Goal: Transaction & Acquisition: Book appointment/travel/reservation

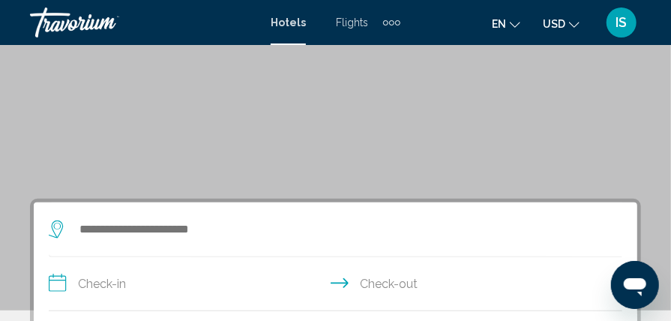
scroll to position [140, 0]
click at [60, 228] on icon "Search widget" at bounding box center [58, 230] width 18 height 18
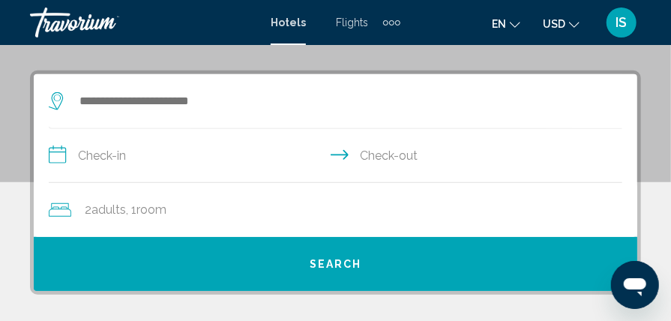
scroll to position [290, 0]
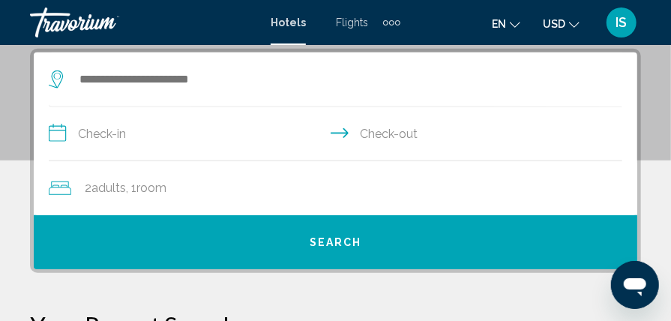
click at [75, 73] on div "Search widget" at bounding box center [324, 79] width 551 height 23
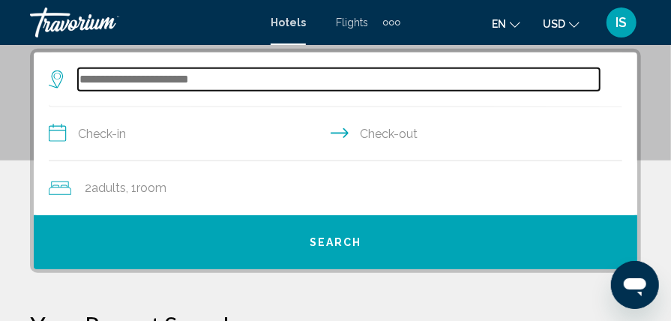
click at [123, 71] on input "Search widget" at bounding box center [339, 79] width 522 height 23
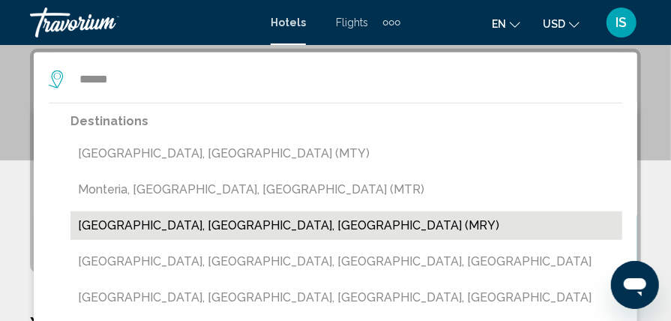
click at [152, 226] on button "[GEOGRAPHIC_DATA], [GEOGRAPHIC_DATA], [GEOGRAPHIC_DATA] (MRY)" at bounding box center [347, 226] width 552 height 29
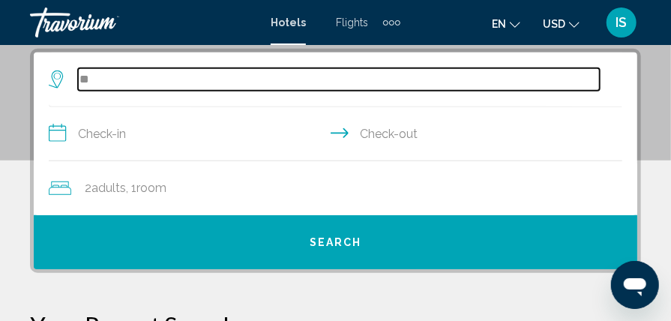
type input "*"
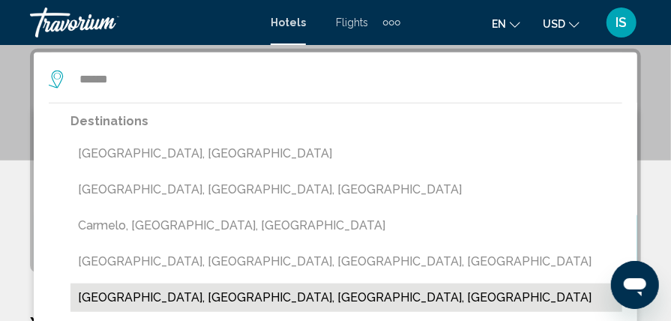
click at [145, 299] on button "[GEOGRAPHIC_DATA], [GEOGRAPHIC_DATA], [GEOGRAPHIC_DATA], [GEOGRAPHIC_DATA]" at bounding box center [347, 298] width 552 height 29
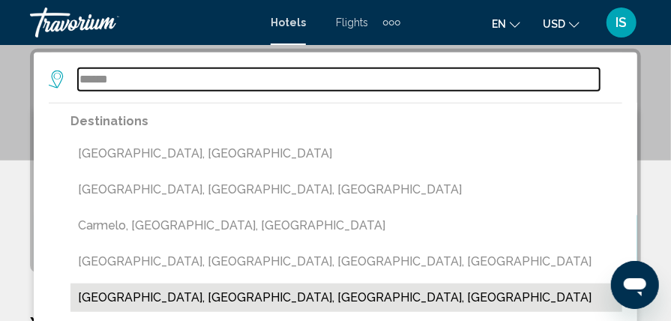
type input "**********"
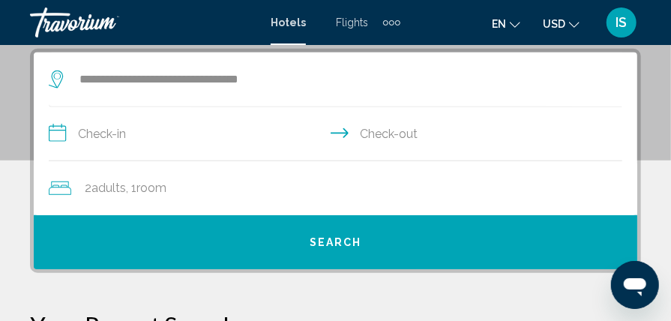
click at [49, 131] on input "**********" at bounding box center [339, 136] width 580 height 58
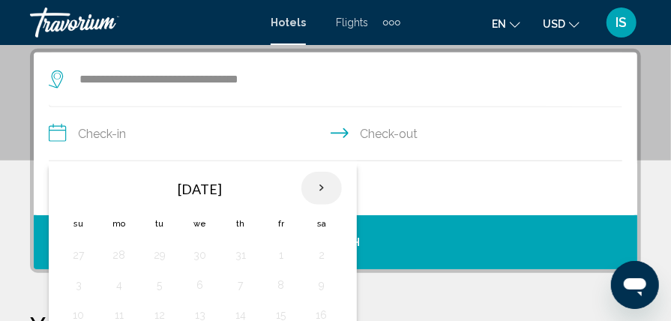
click at [317, 189] on th "Next month" at bounding box center [322, 188] width 41 height 33
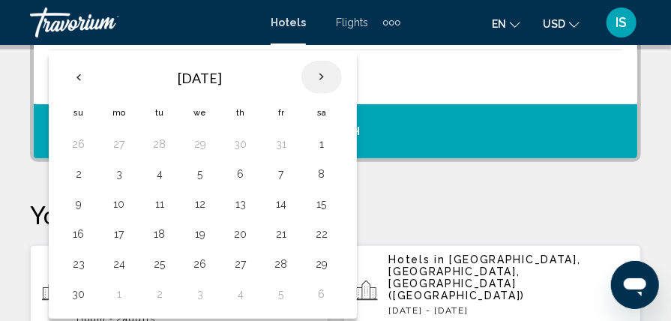
scroll to position [401, 0]
click at [80, 176] on button "2" at bounding box center [79, 174] width 24 height 21
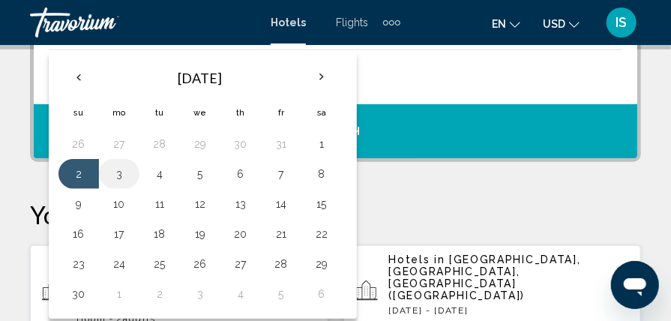
click at [119, 176] on button "3" at bounding box center [119, 174] width 24 height 21
type input "**********"
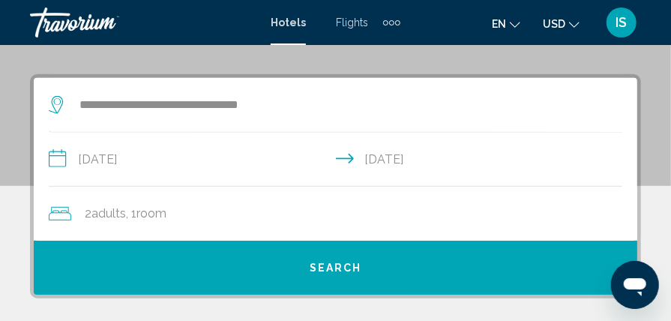
scroll to position [265, 0]
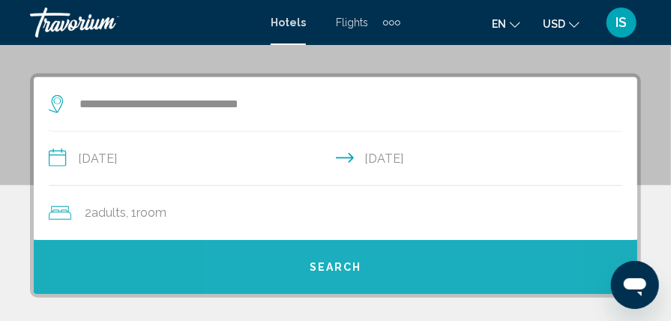
click at [326, 270] on span "Search" at bounding box center [336, 268] width 53 height 12
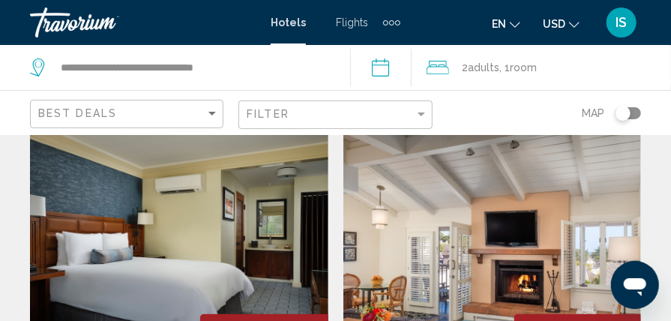
scroll to position [44, 0]
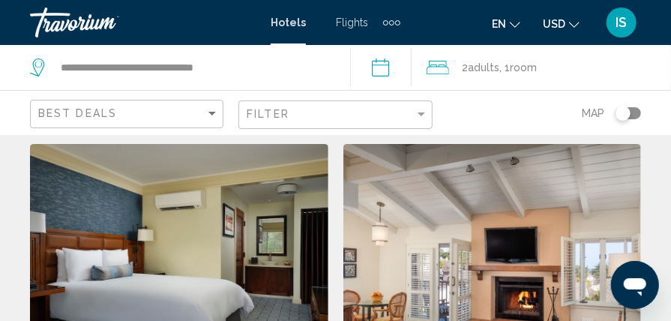
click at [471, 231] on img "Main content" at bounding box center [493, 264] width 299 height 240
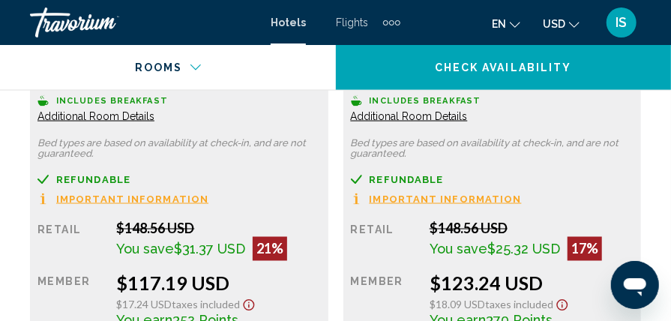
scroll to position [2797, 0]
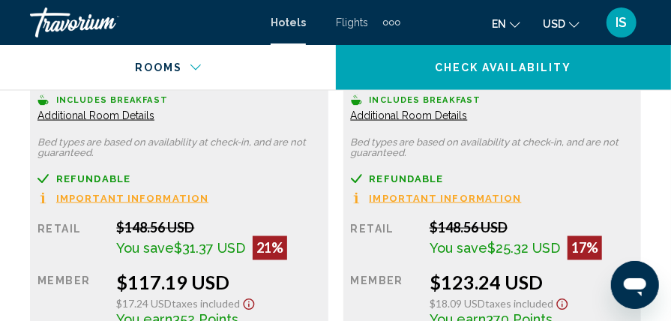
click at [209, 198] on span "Important Information" at bounding box center [132, 199] width 152 height 10
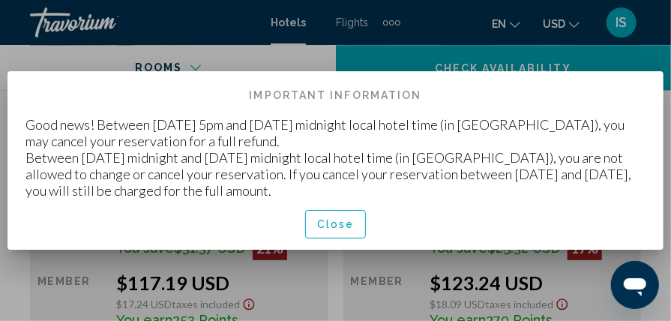
scroll to position [0, 0]
click at [332, 225] on span "Close" at bounding box center [336, 225] width 38 height 12
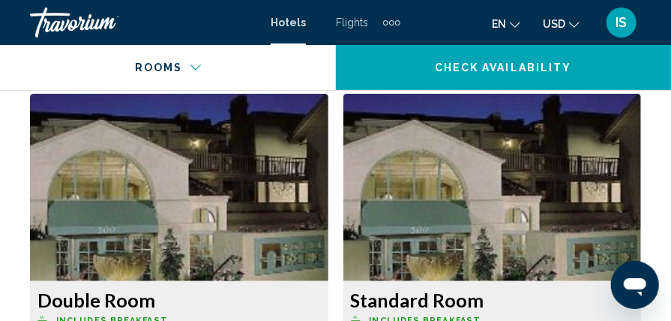
scroll to position [4171, 0]
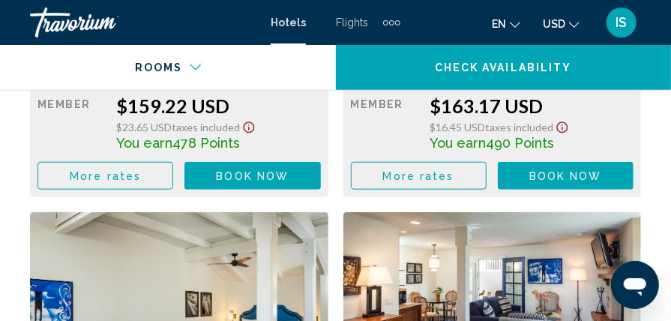
scroll to position [4541, 0]
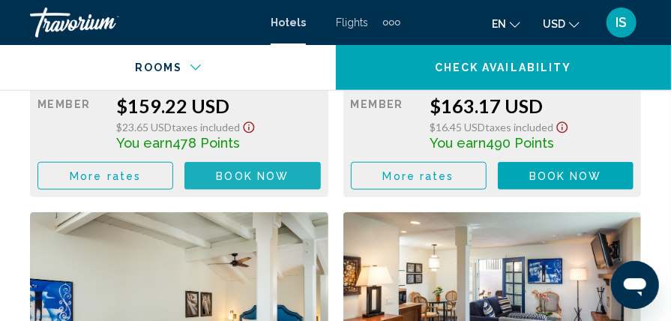
click at [249, 179] on span "Book now" at bounding box center [252, 176] width 73 height 12
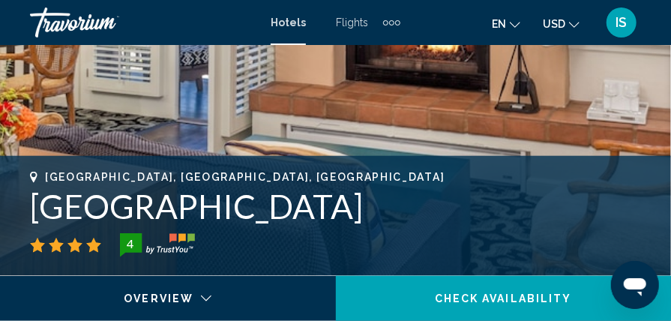
scroll to position [491, 0]
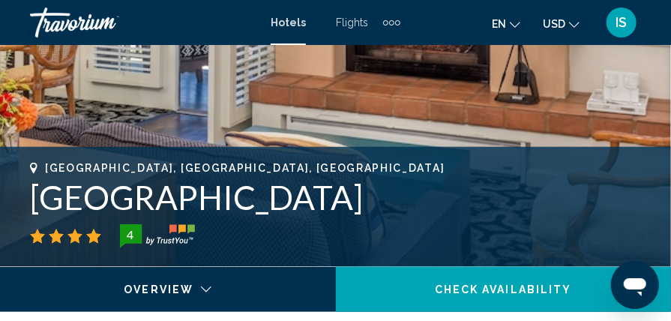
click at [182, 281] on div "Main content" at bounding box center [169, 293] width 316 height 53
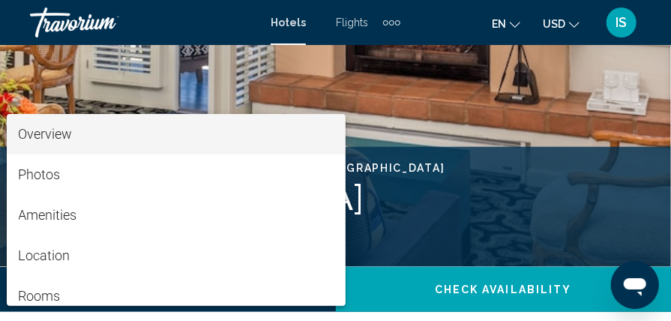
click at [153, 137] on span "Overview" at bounding box center [177, 134] width 316 height 41
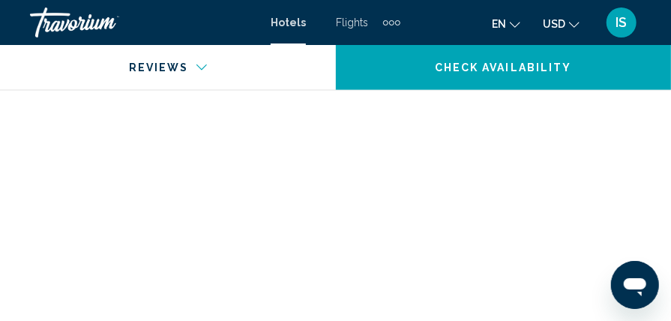
scroll to position [6726, 0]
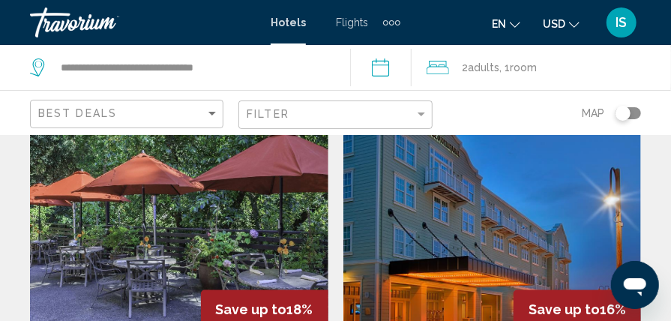
scroll to position [644, 0]
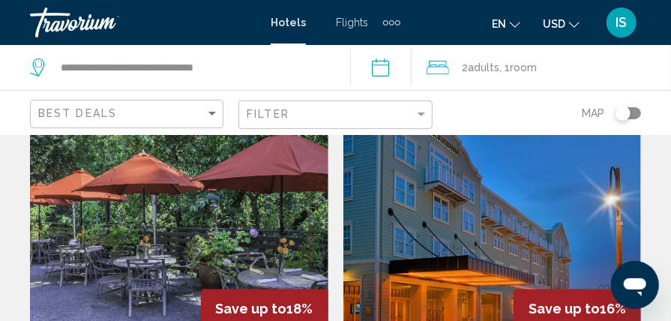
click at [459, 218] on img "Main content" at bounding box center [493, 223] width 299 height 240
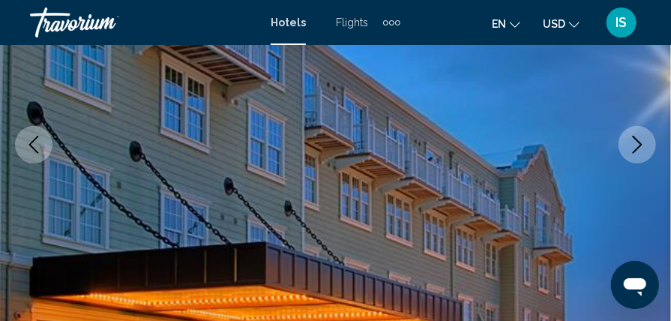
scroll to position [255, 0]
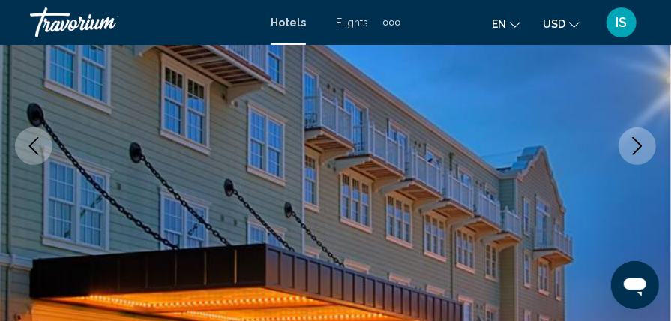
click at [640, 142] on icon "Next image" at bounding box center [638, 146] width 18 height 18
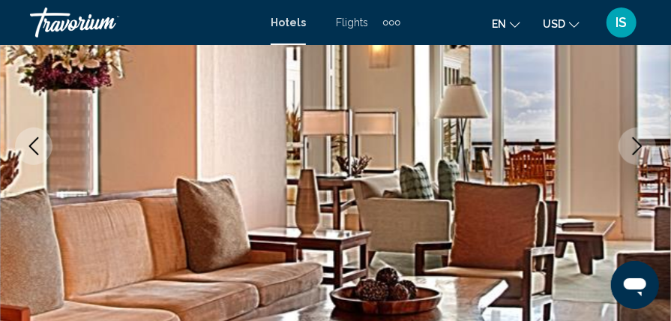
click at [640, 142] on icon "Next image" at bounding box center [638, 146] width 18 height 18
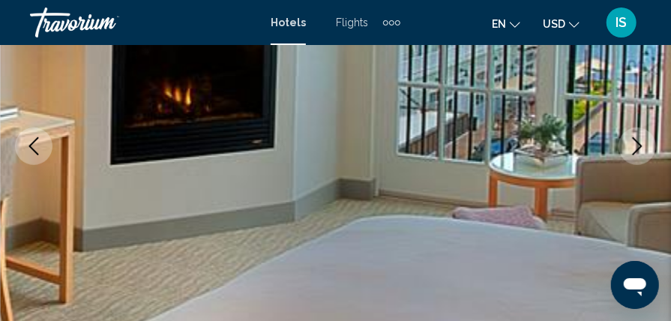
click at [640, 142] on icon "Next image" at bounding box center [638, 146] width 18 height 18
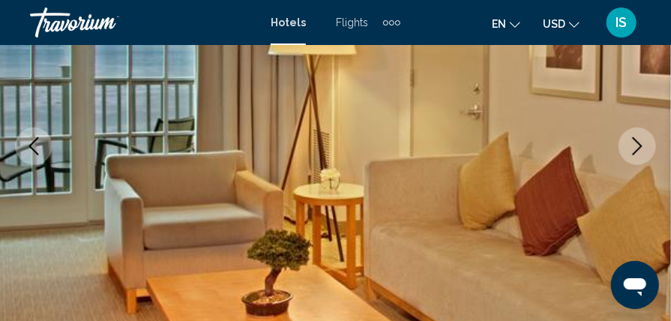
click at [640, 142] on icon "Next image" at bounding box center [638, 146] width 18 height 18
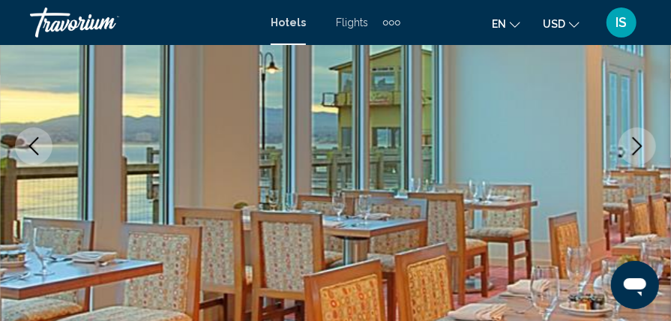
click at [640, 142] on icon "Next image" at bounding box center [638, 146] width 18 height 18
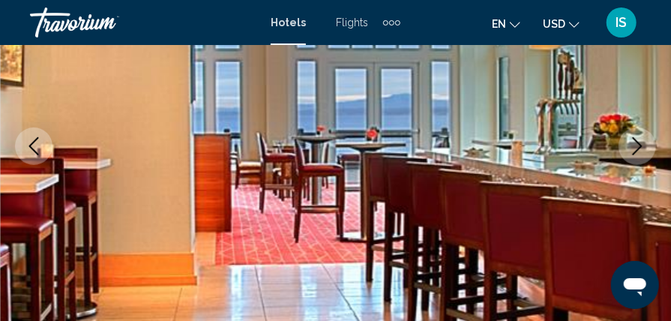
click at [640, 142] on icon "Next image" at bounding box center [638, 146] width 18 height 18
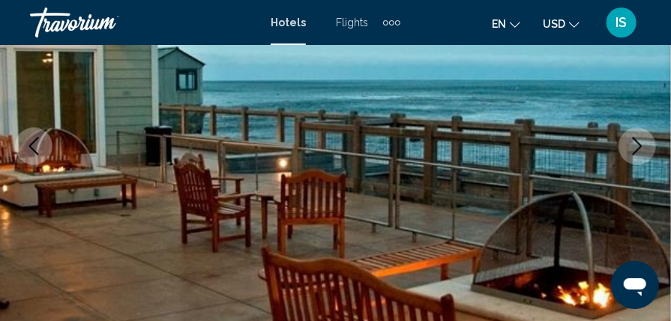
click at [640, 142] on icon "Next image" at bounding box center [638, 146] width 18 height 18
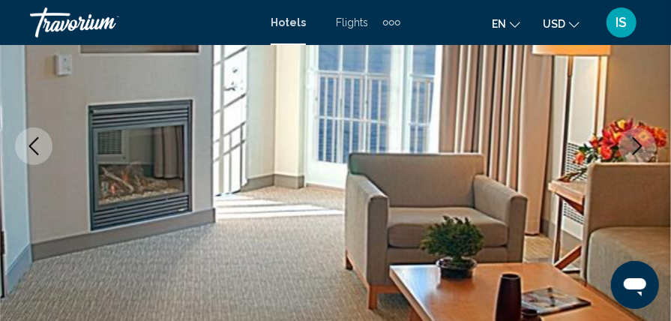
click at [640, 142] on icon "Next image" at bounding box center [638, 146] width 18 height 18
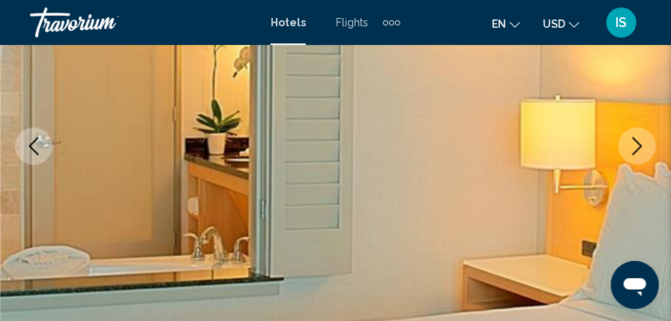
click at [640, 142] on icon "Next image" at bounding box center [638, 146] width 18 height 18
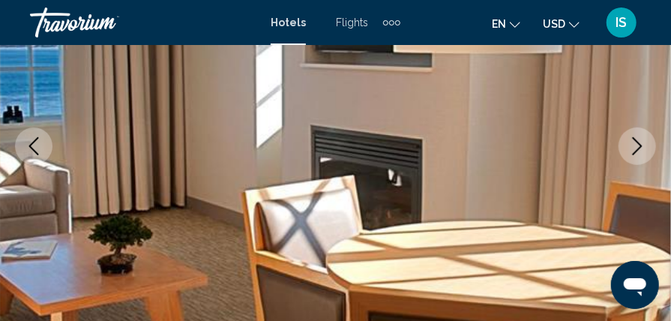
click at [640, 142] on icon "Next image" at bounding box center [638, 146] width 18 height 18
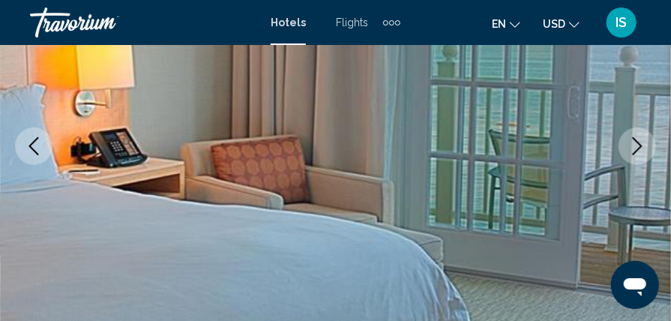
click at [640, 142] on icon "Next image" at bounding box center [638, 146] width 18 height 18
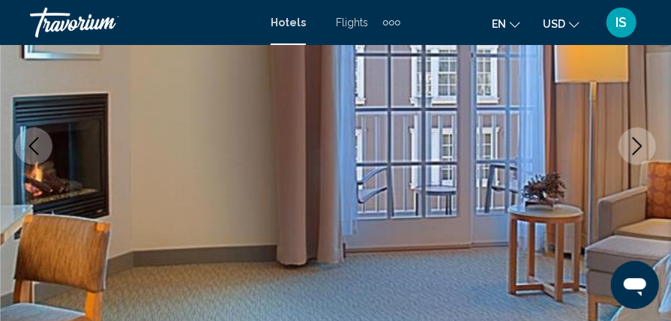
click at [640, 142] on icon "Next image" at bounding box center [638, 146] width 18 height 18
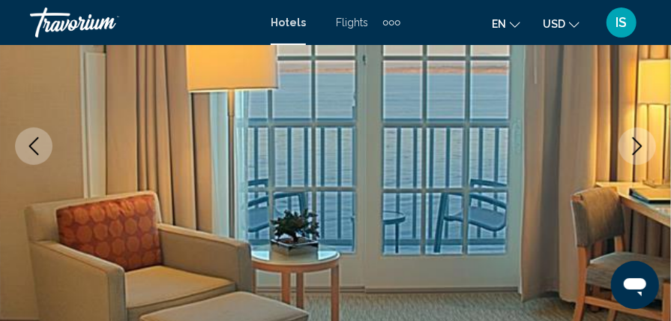
click at [640, 142] on icon "Next image" at bounding box center [638, 146] width 18 height 18
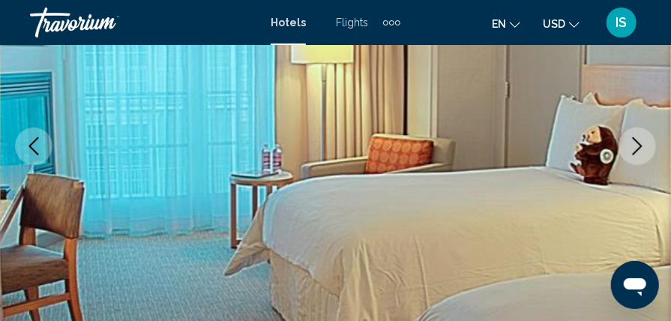
click at [640, 142] on icon "Next image" at bounding box center [638, 146] width 18 height 18
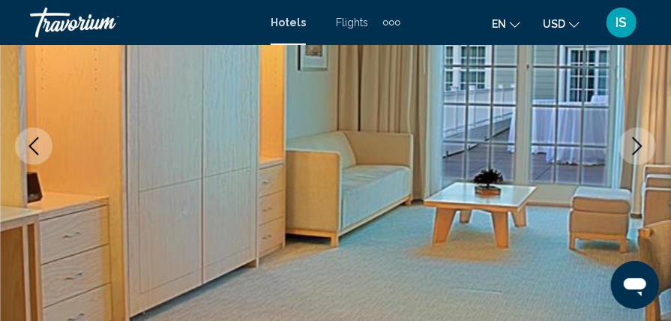
click at [640, 142] on icon "Next image" at bounding box center [638, 146] width 18 height 18
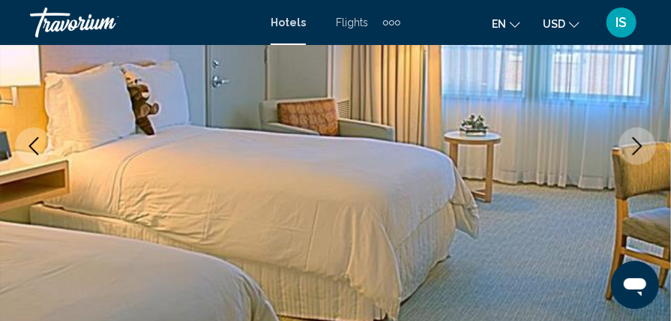
click at [640, 142] on icon "Next image" at bounding box center [638, 146] width 18 height 18
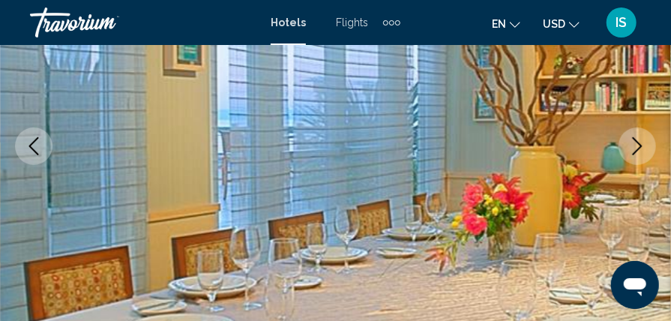
click at [640, 142] on icon "Next image" at bounding box center [638, 146] width 18 height 18
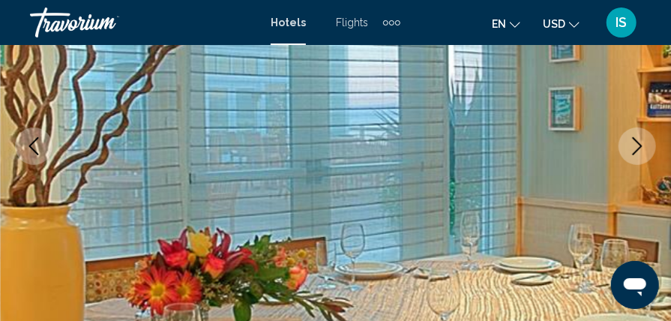
click at [640, 142] on icon "Next image" at bounding box center [638, 146] width 18 height 18
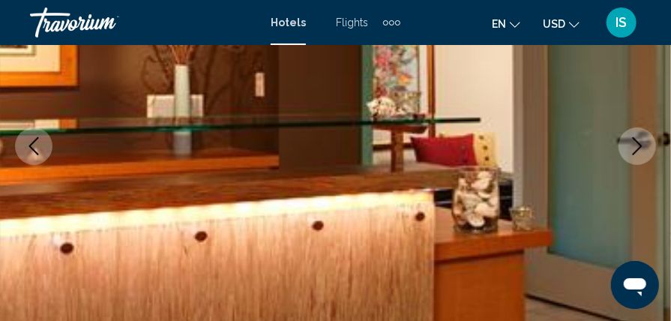
click at [640, 142] on icon "Next image" at bounding box center [638, 146] width 18 height 18
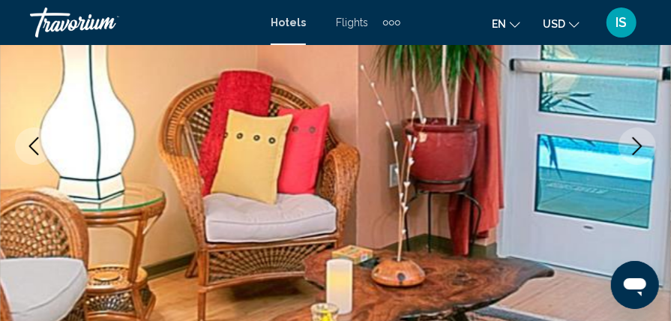
click at [641, 143] on icon "Next image" at bounding box center [638, 146] width 18 height 18
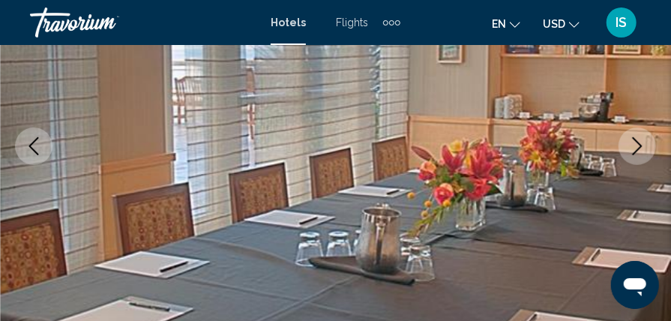
click at [641, 143] on icon "Next image" at bounding box center [638, 146] width 18 height 18
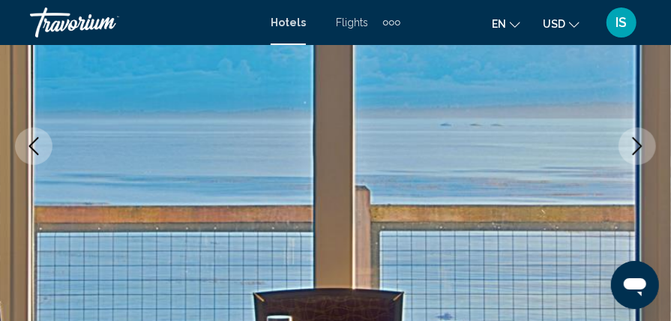
click at [641, 143] on icon "Next image" at bounding box center [638, 146] width 18 height 18
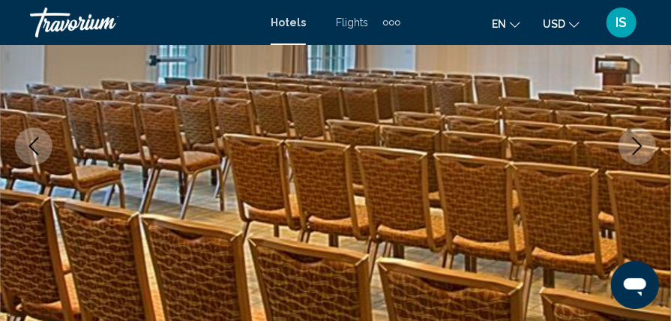
click at [641, 143] on icon "Next image" at bounding box center [638, 146] width 18 height 18
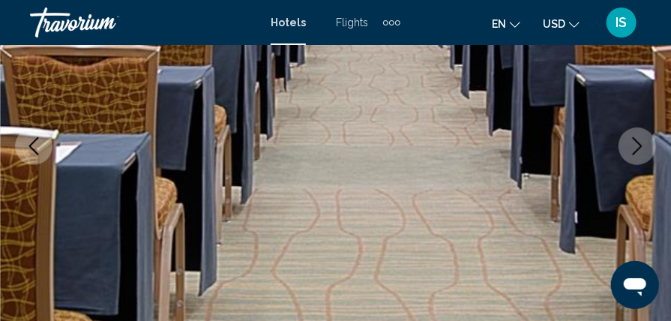
click at [641, 143] on icon "Next image" at bounding box center [638, 146] width 18 height 18
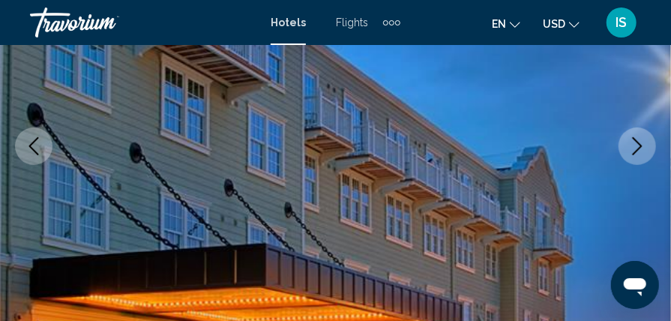
click at [641, 143] on icon "Next image" at bounding box center [638, 146] width 18 height 18
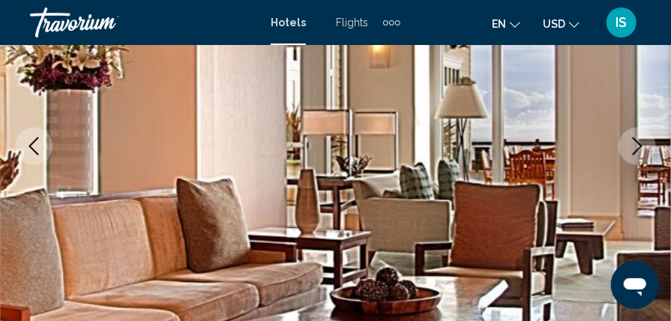
click at [641, 143] on icon "Next image" at bounding box center [638, 146] width 18 height 18
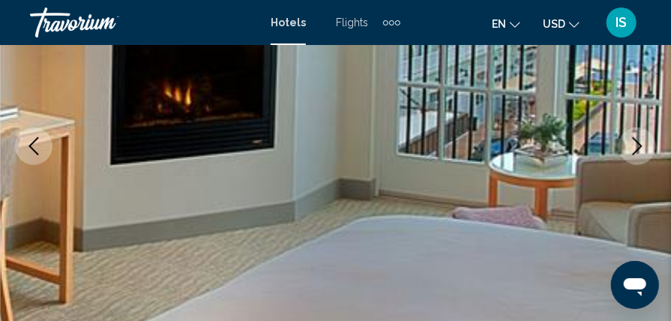
click at [641, 143] on icon "Next image" at bounding box center [638, 146] width 18 height 18
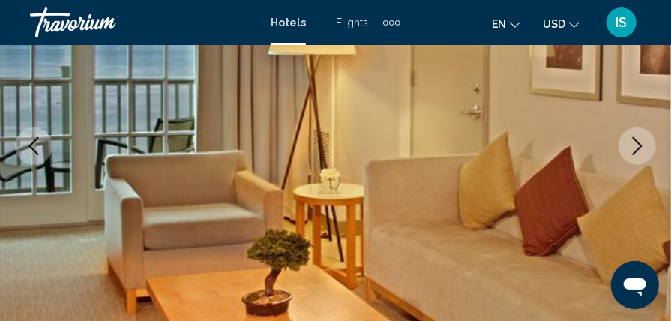
click at [641, 143] on icon "Next image" at bounding box center [638, 146] width 18 height 18
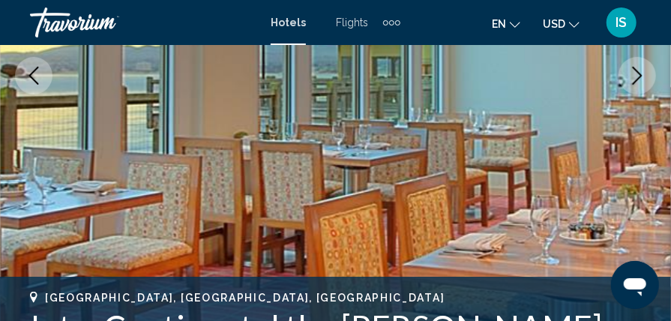
scroll to position [326, 0]
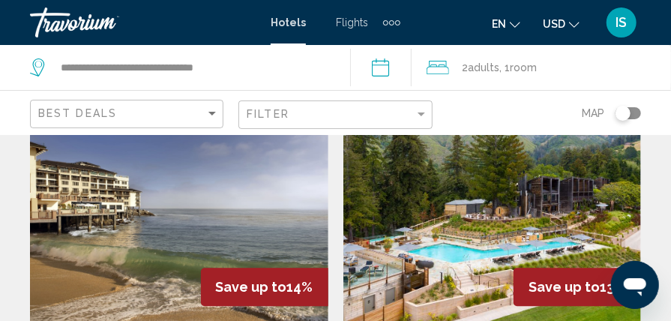
scroll to position [1245, 0]
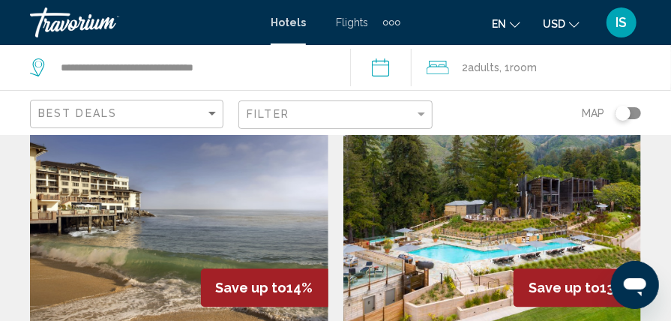
click at [222, 280] on span "Save up to" at bounding box center [251, 288] width 71 height 16
click at [196, 208] on img "Main content" at bounding box center [179, 202] width 299 height 240
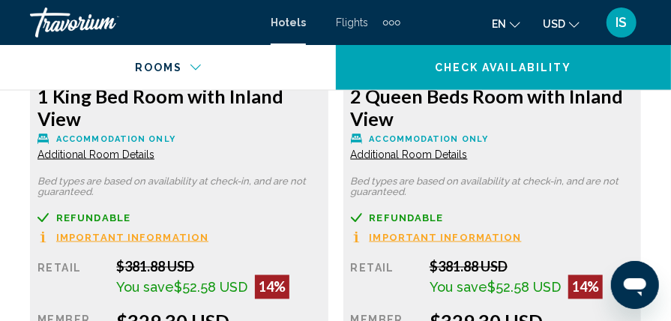
scroll to position [2777, 0]
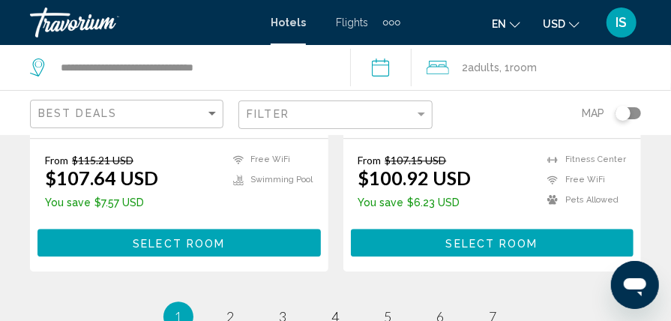
scroll to position [3262, 0]
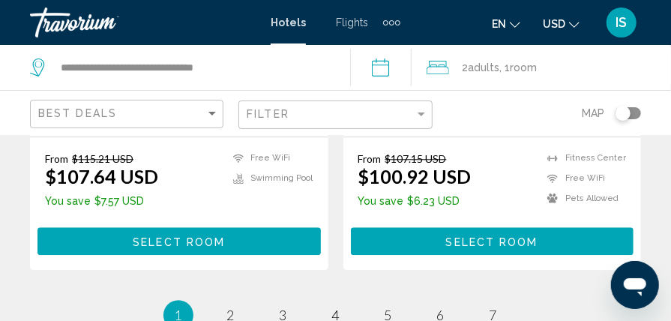
click at [219, 300] on li "page 2" at bounding box center [231, 315] width 30 height 30
click at [230, 307] on span "2" at bounding box center [231, 315] width 8 height 17
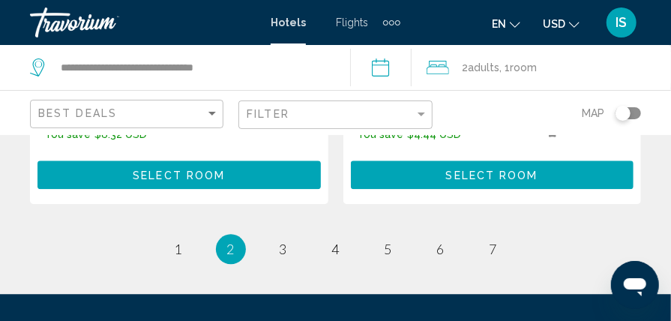
scroll to position [3232, 0]
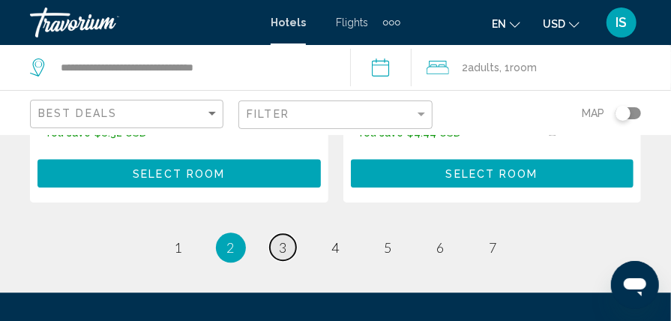
click at [285, 239] on span "3" at bounding box center [284, 247] width 8 height 17
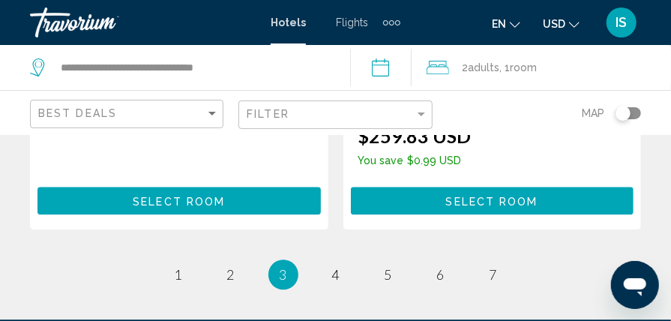
scroll to position [3251, 0]
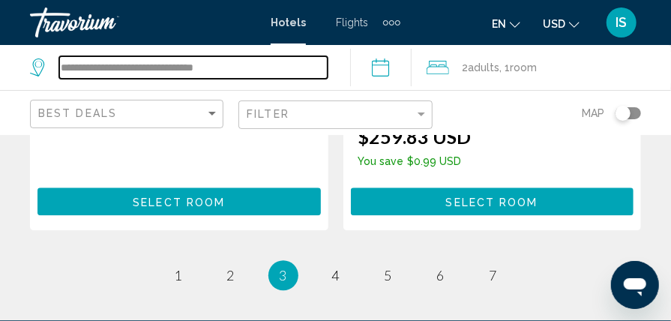
click at [295, 60] on input "**********" at bounding box center [193, 67] width 269 height 23
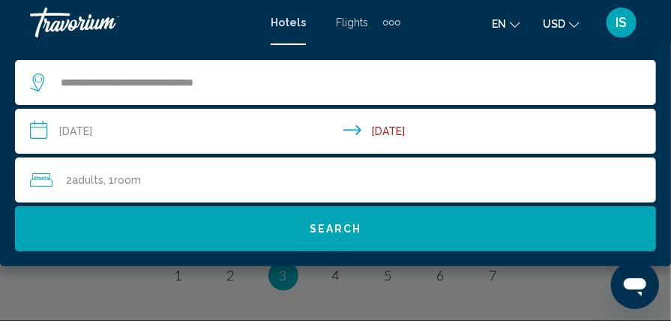
drag, startPoint x: 344, startPoint y: 92, endPoint x: 235, endPoint y: 264, distance: 204.0
click at [235, 264] on div "**********" at bounding box center [335, 155] width 671 height 221
click at [82, 131] on input "**********" at bounding box center [338, 134] width 647 height 50
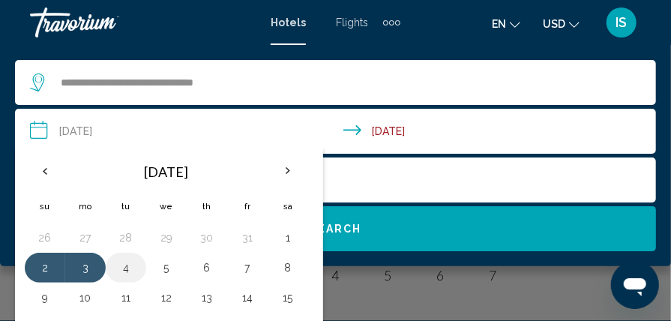
click at [128, 266] on button "4" at bounding box center [126, 267] width 24 height 21
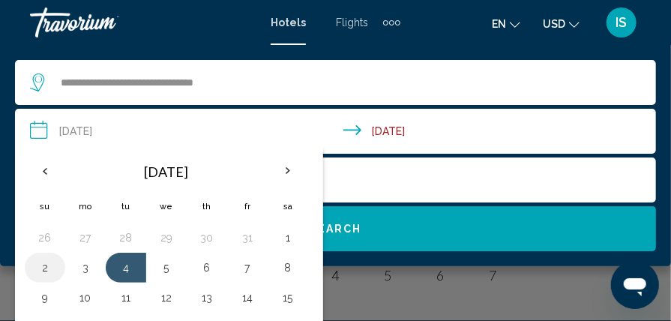
click at [41, 269] on button "2" at bounding box center [45, 267] width 24 height 21
type input "**********"
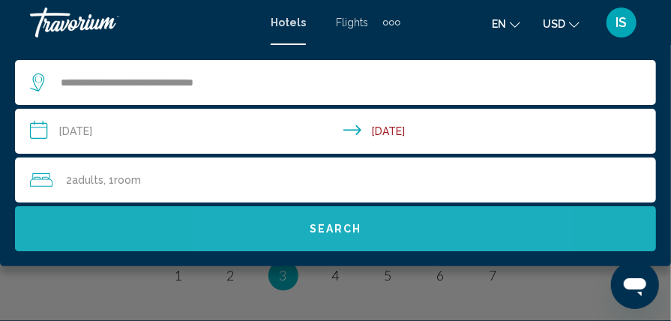
click at [330, 224] on span "Search" at bounding box center [336, 230] width 53 height 12
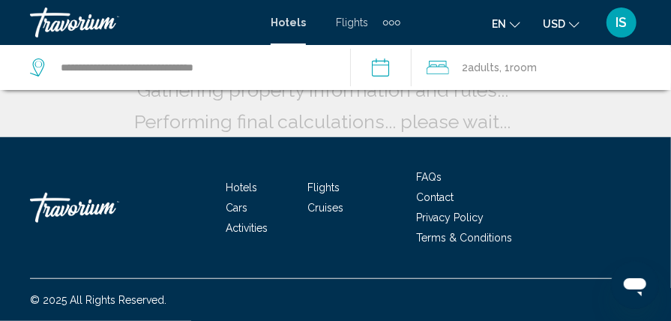
scroll to position [284, 0]
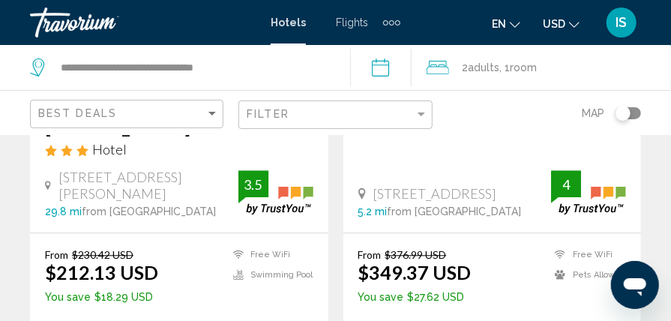
scroll to position [3164, 0]
